Goal: Obtain resource: Obtain resource

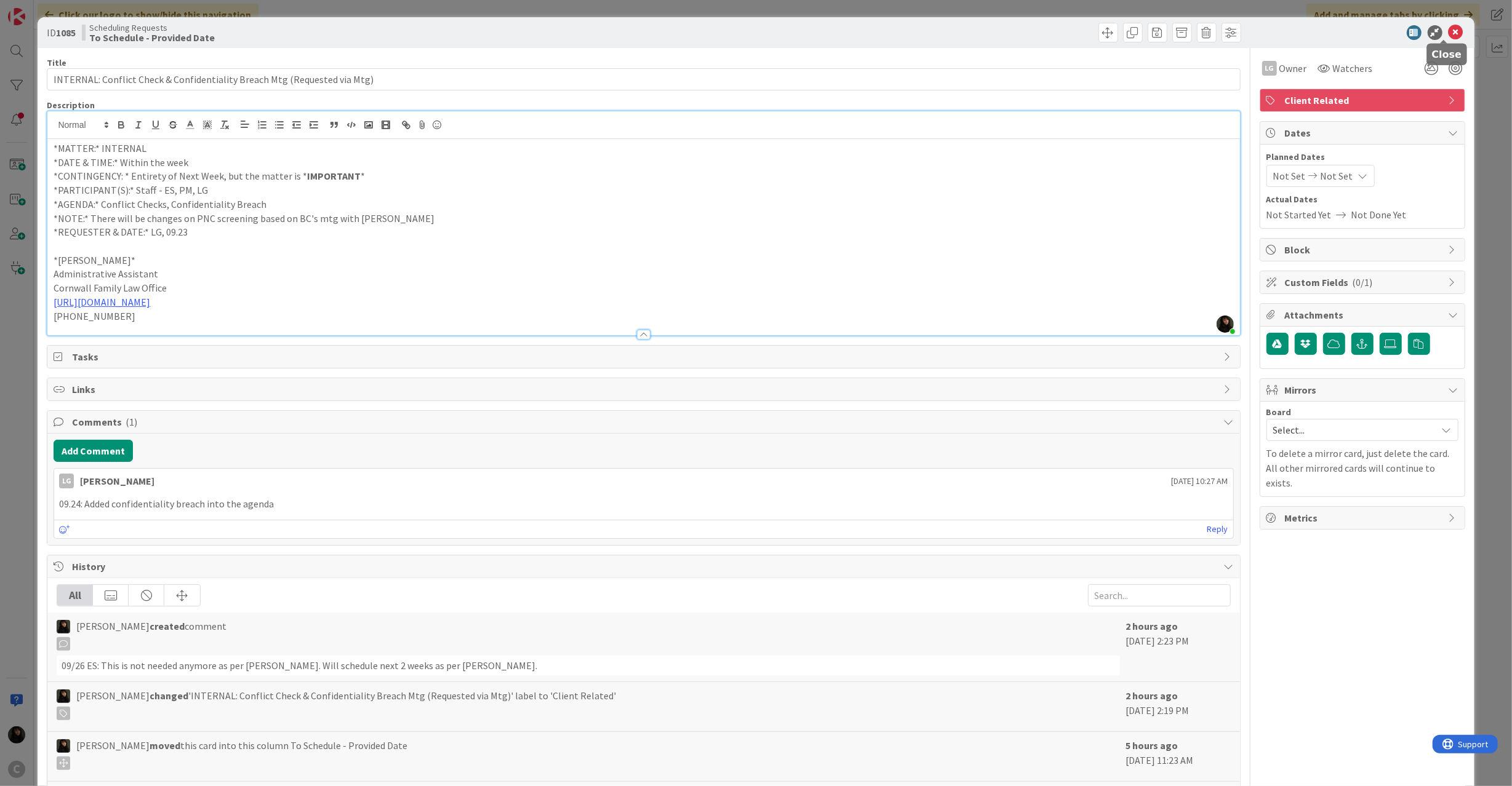
click at [1449, 32] on icon at bounding box center [1456, 32] width 15 height 15
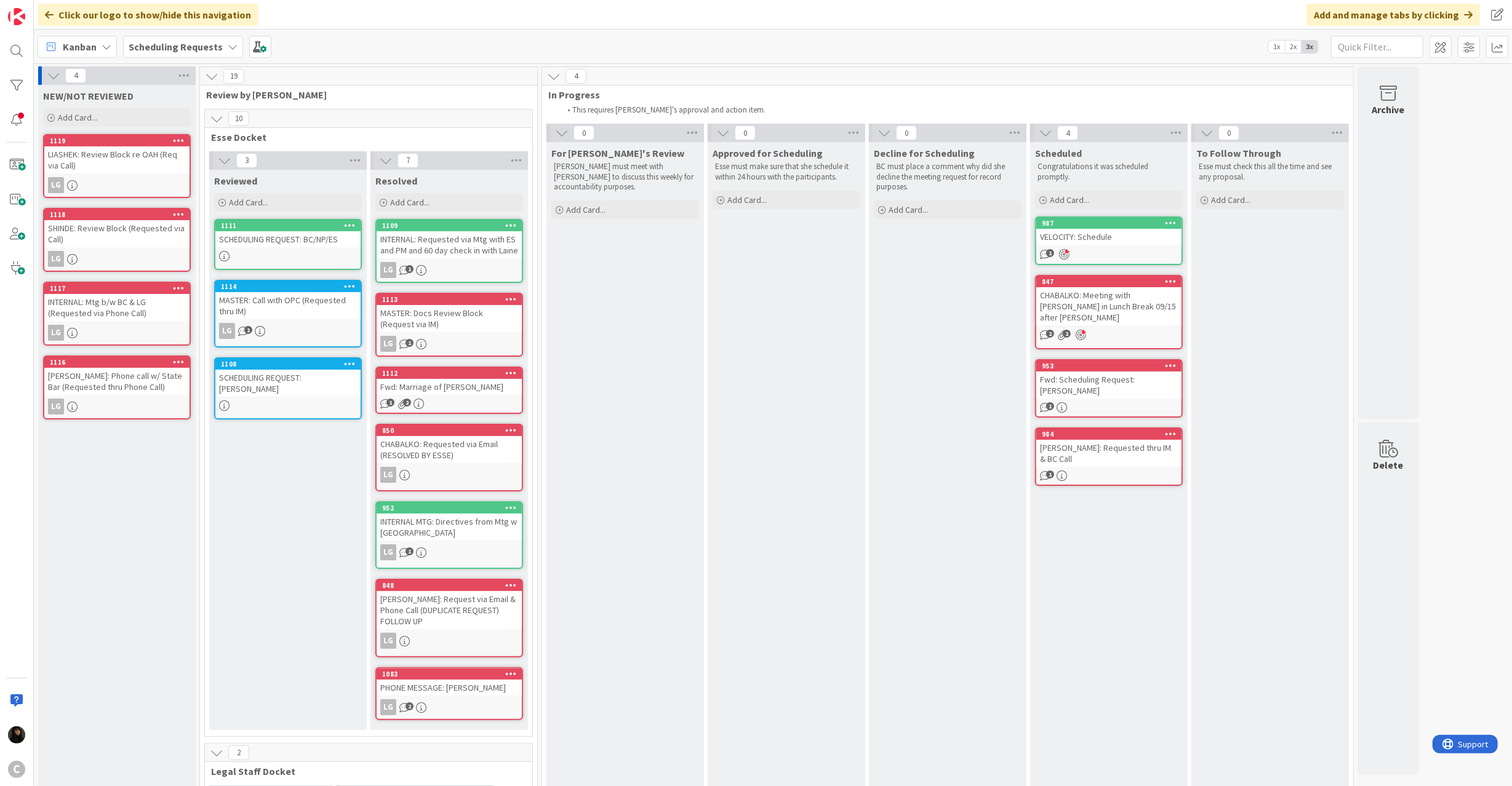
click at [119, 171] on div "LIASHEK: Review Block re OAH (Req via Call)" at bounding box center [116, 160] width 145 height 27
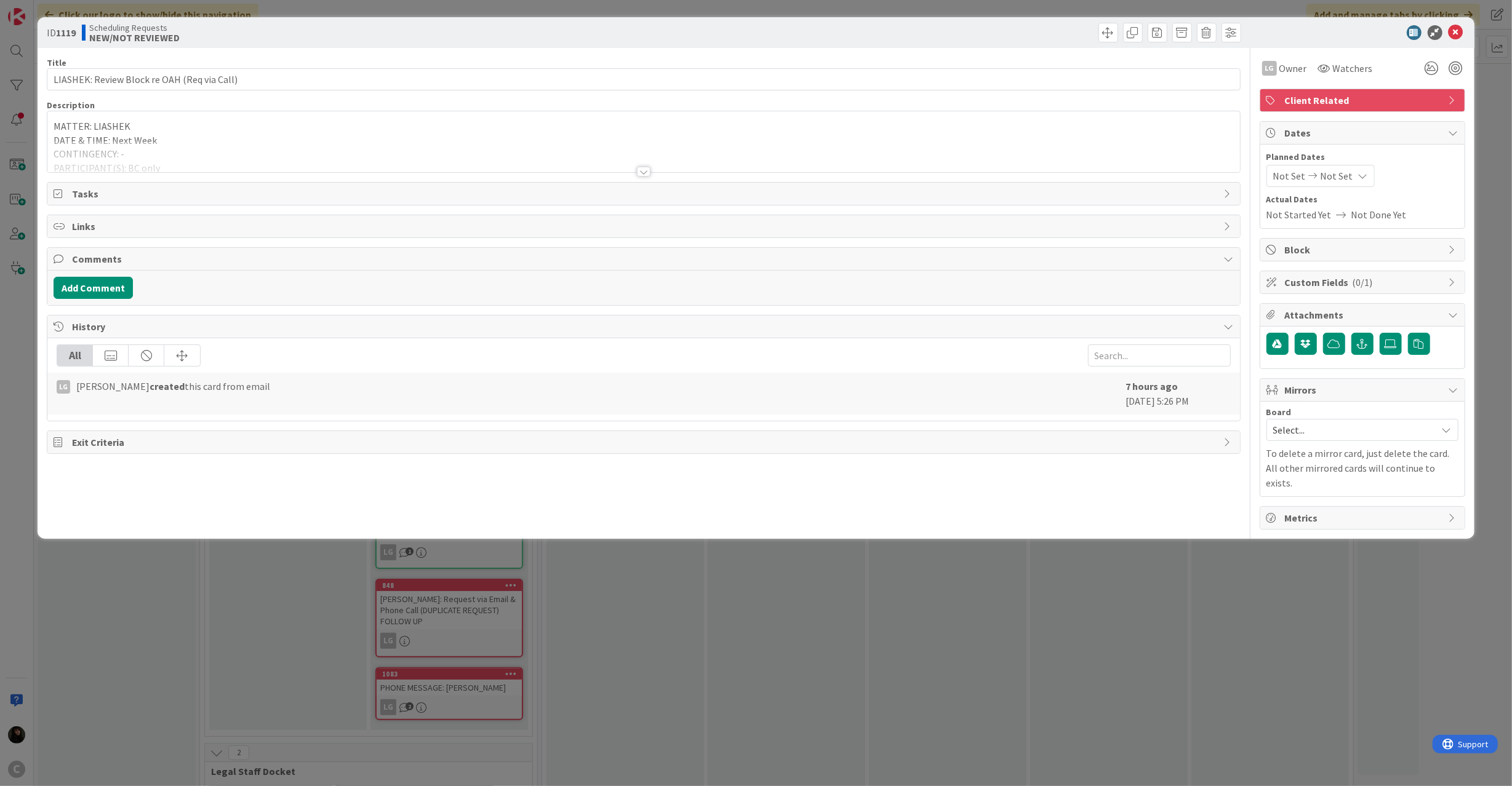
click at [171, 155] on div at bounding box center [643, 157] width 1192 height 32
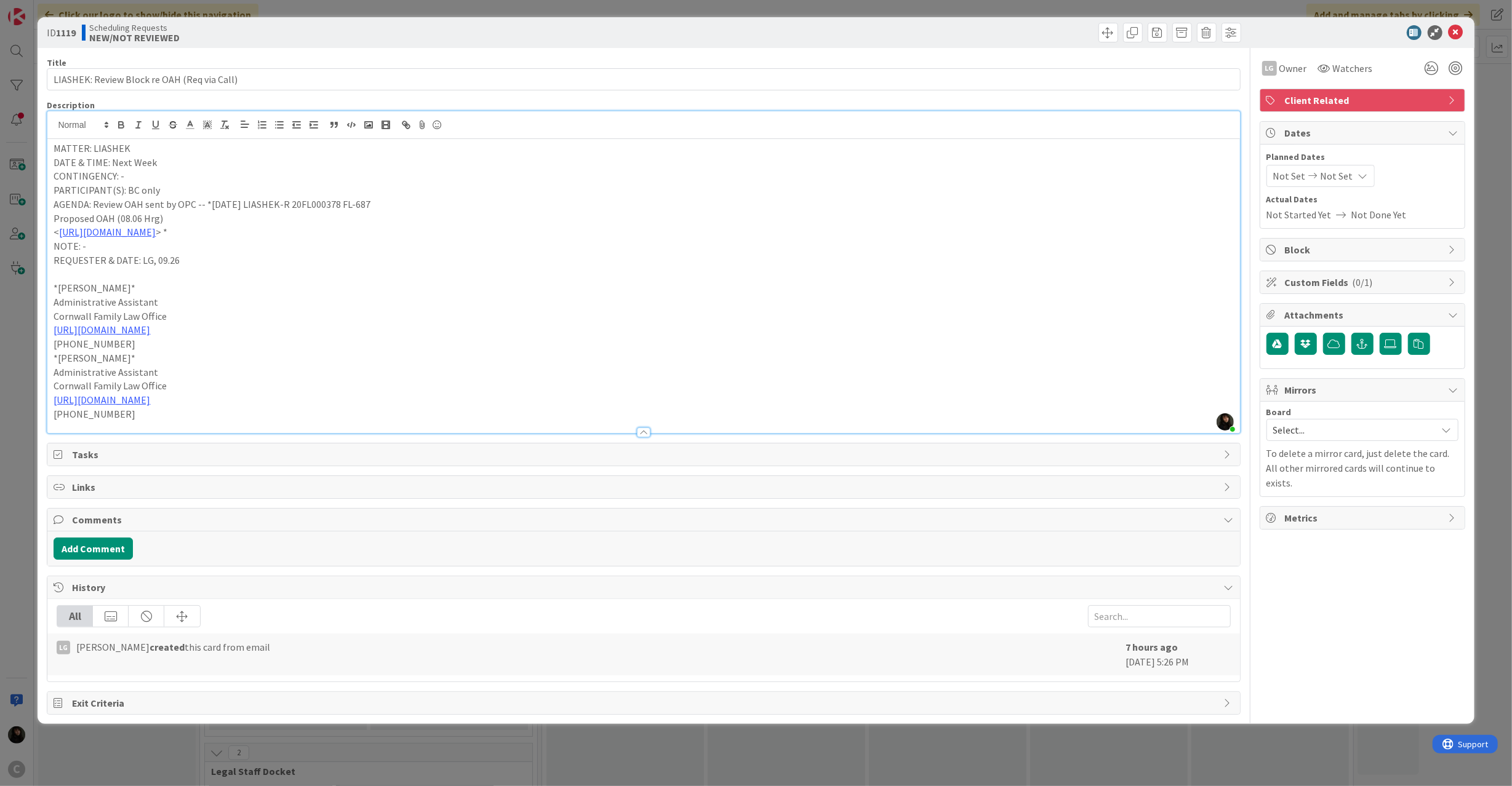
drag, startPoint x: 355, startPoint y: 238, endPoint x: 54, endPoint y: 239, distance: 301.0
click at [54, 239] on div "MATTER: LIASHEK DATE & TIME: Next Week CONTINGENCY: - PARTICIPANT(S): [GEOGRAPH…" at bounding box center [643, 286] width 1192 height 294
click at [337, 230] on p "< [URL][DOMAIN_NAME] > *" at bounding box center [643, 232] width 1180 height 14
drag, startPoint x: 345, startPoint y: 232, endPoint x: 50, endPoint y: 234, distance: 295.0
click at [50, 234] on div "MATTER: LIASHEK DATE & TIME: Next Week CONTINGENCY: - PARTICIPANT(S): [GEOGRAPH…" at bounding box center [643, 286] width 1192 height 294
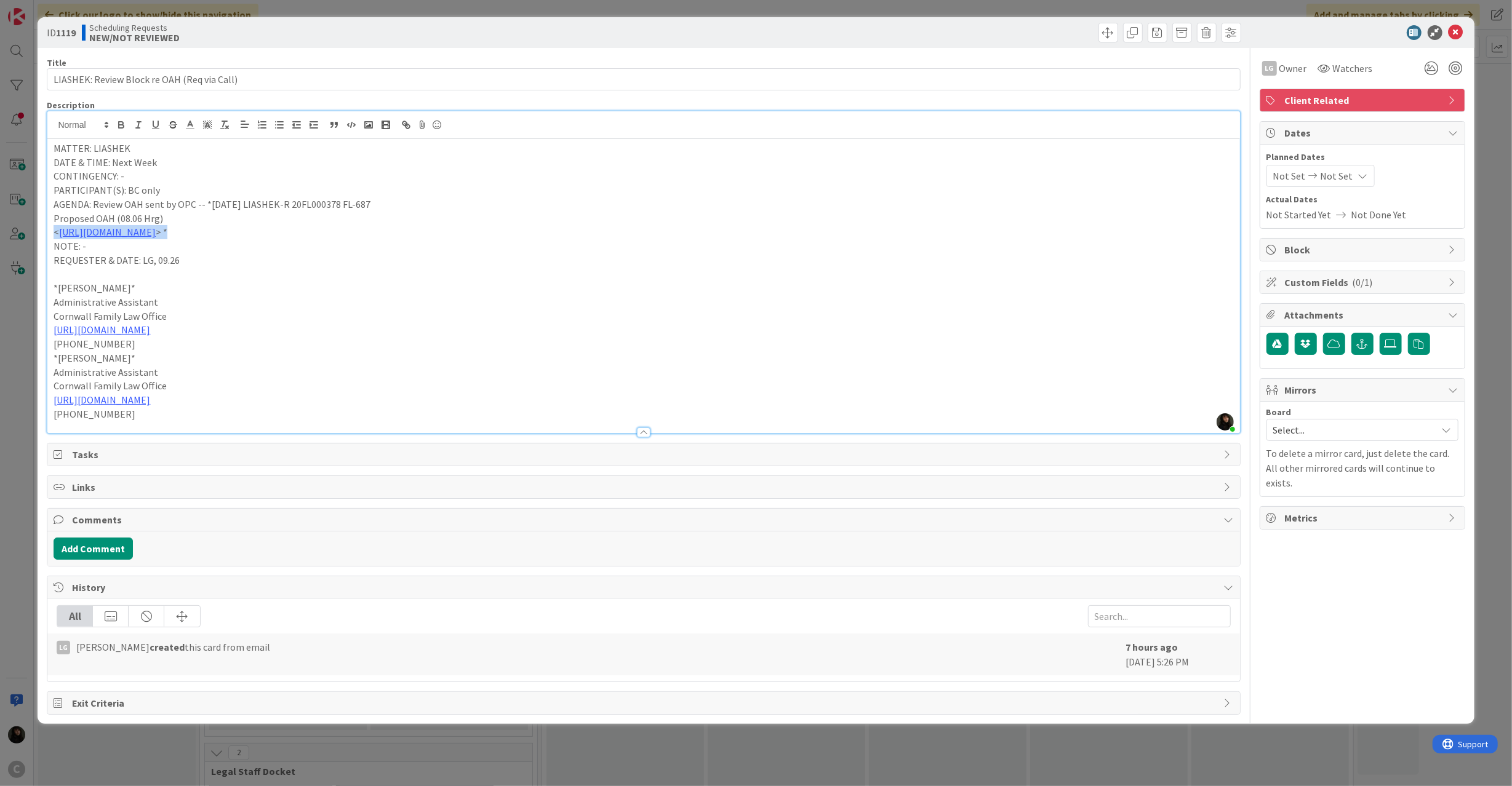
copy p "< [URL][DOMAIN_NAME] > *"
click at [155, 237] on link "[URL][DOMAIN_NAME]" at bounding box center [107, 232] width 96 height 12
click at [148, 256] on link "[URL][DOMAIN_NAME]" at bounding box center [154, 256] width 84 height 16
